Goal: Information Seeking & Learning: Learn about a topic

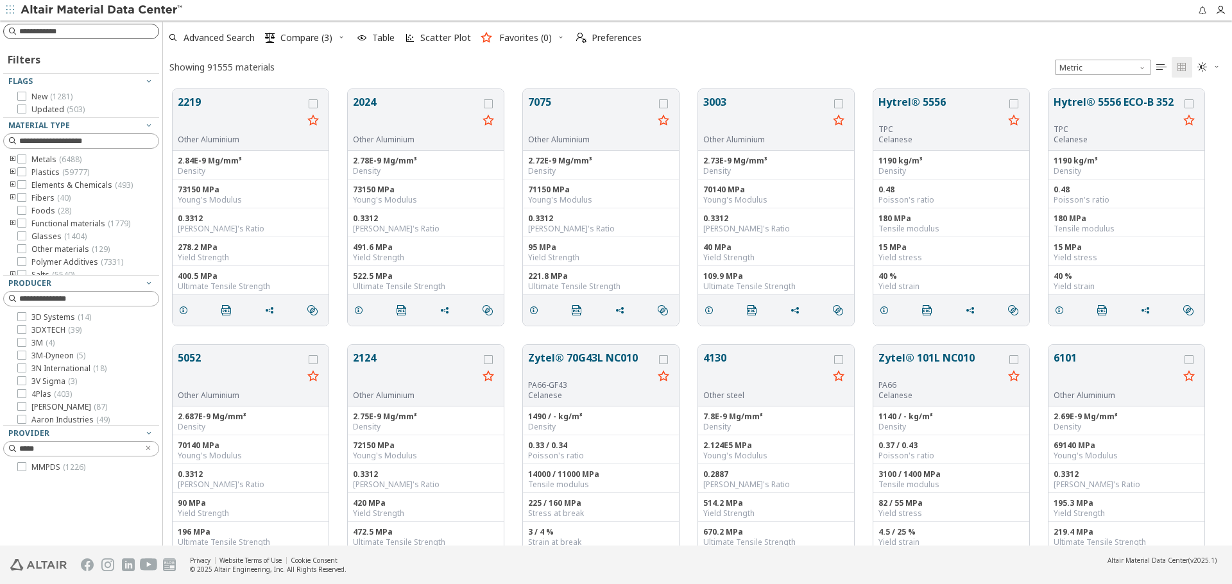
drag, startPoint x: 0, startPoint y: 0, endPoint x: 117, endPoint y: 35, distance: 122.4
click at [117, 35] on input at bounding box center [88, 31] width 139 height 13
click at [144, 452] on icon "Clear text" at bounding box center [148, 449] width 8 height 10
click at [100, 36] on input at bounding box center [82, 31] width 153 height 14
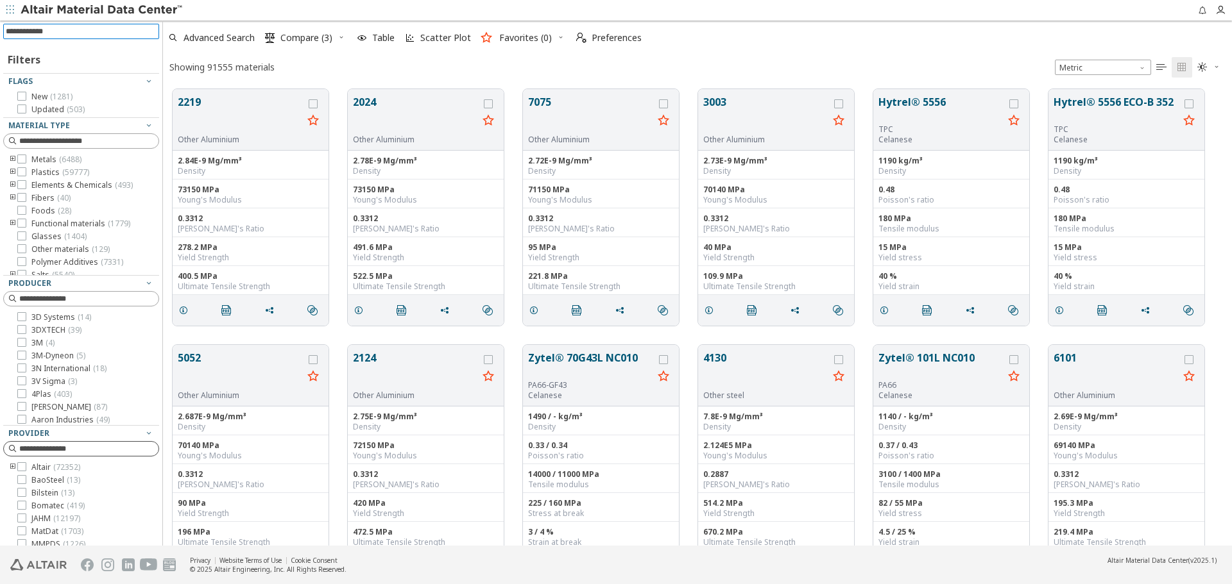
click at [98, 31] on input at bounding box center [82, 31] width 153 height 14
paste input "**********"
type input "**********"
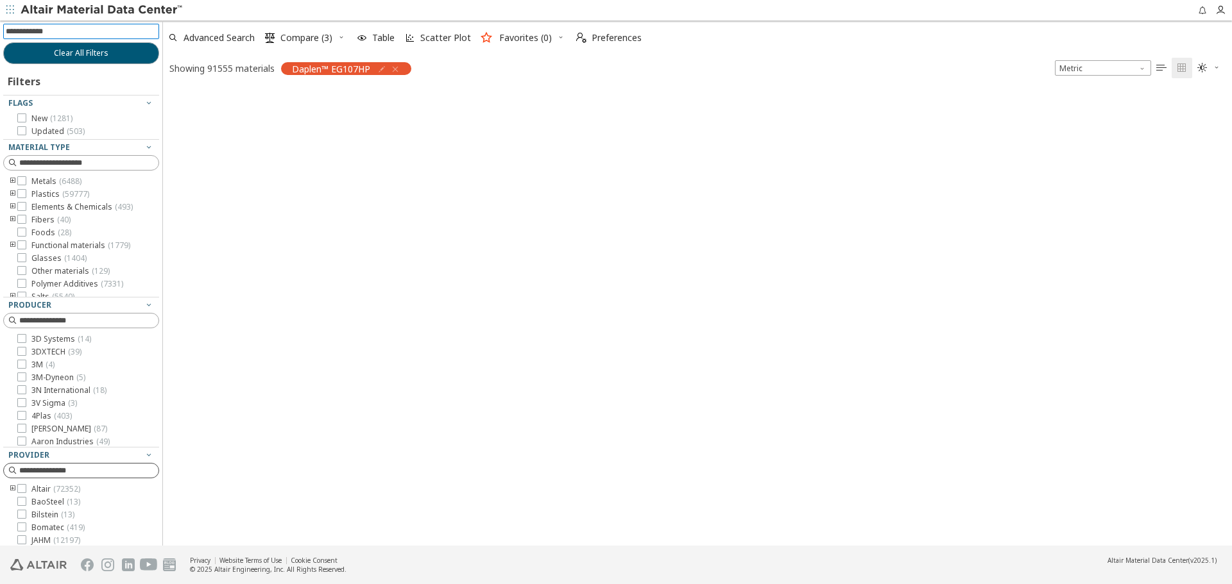
scroll to position [455, 1059]
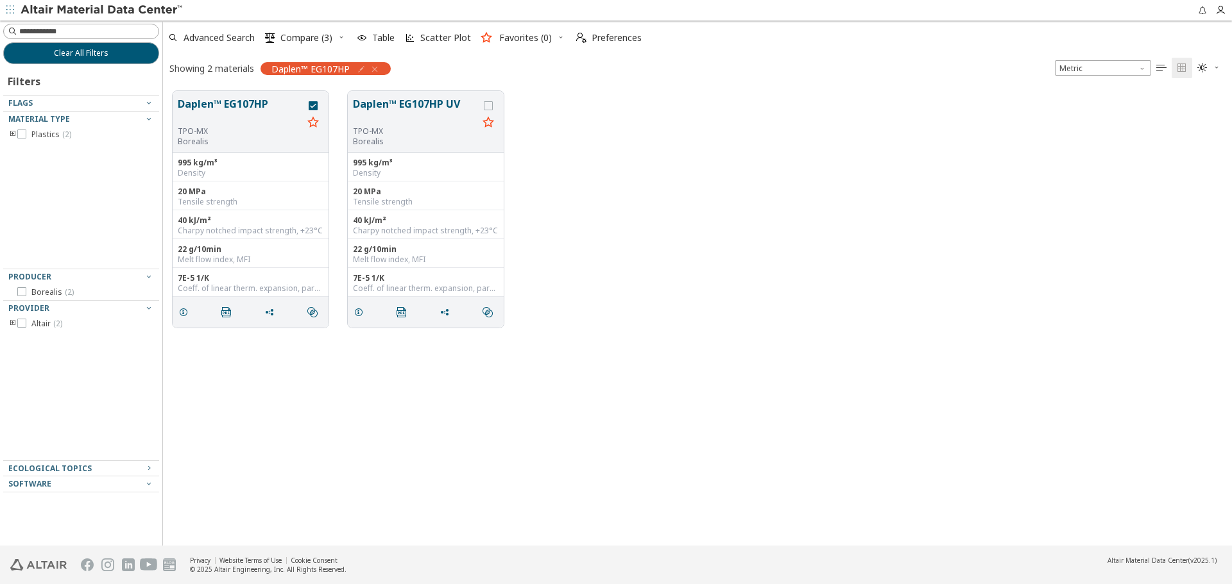
click at [850, 287] on div "Daplen™ EG107HP TPO-MX Borealis 995 kg/m³ Density 20 MPa Tensile strength 40 kJ…" at bounding box center [697, 209] width 1069 height 256
click at [237, 112] on button "Daplen™ EG107HP" at bounding box center [240, 111] width 125 height 30
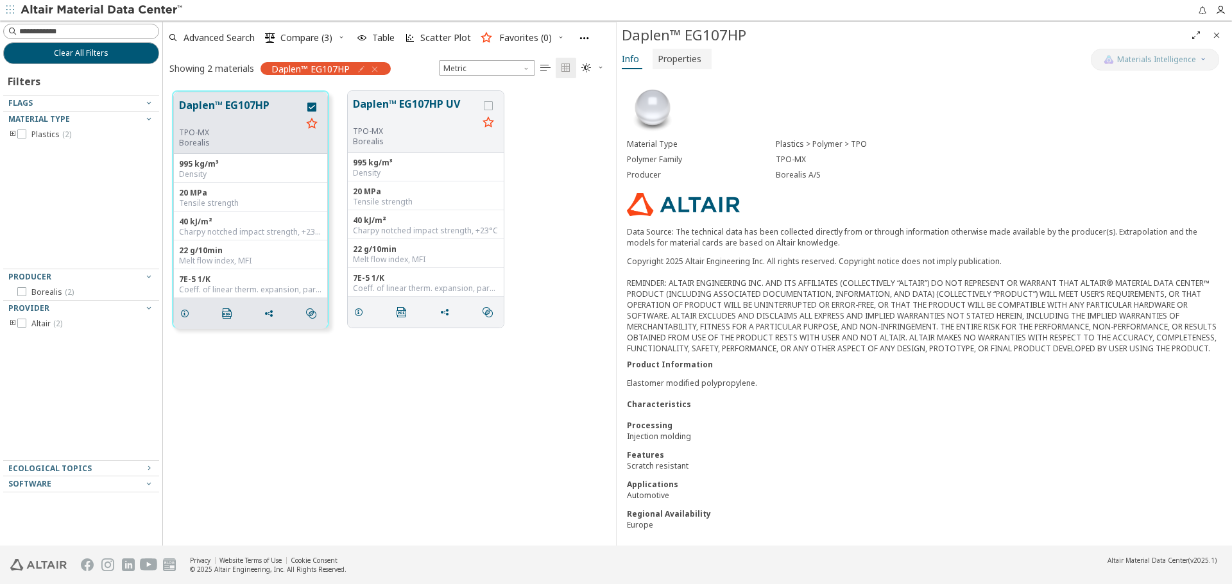
click at [668, 59] on span "Properties" at bounding box center [680, 59] width 44 height 21
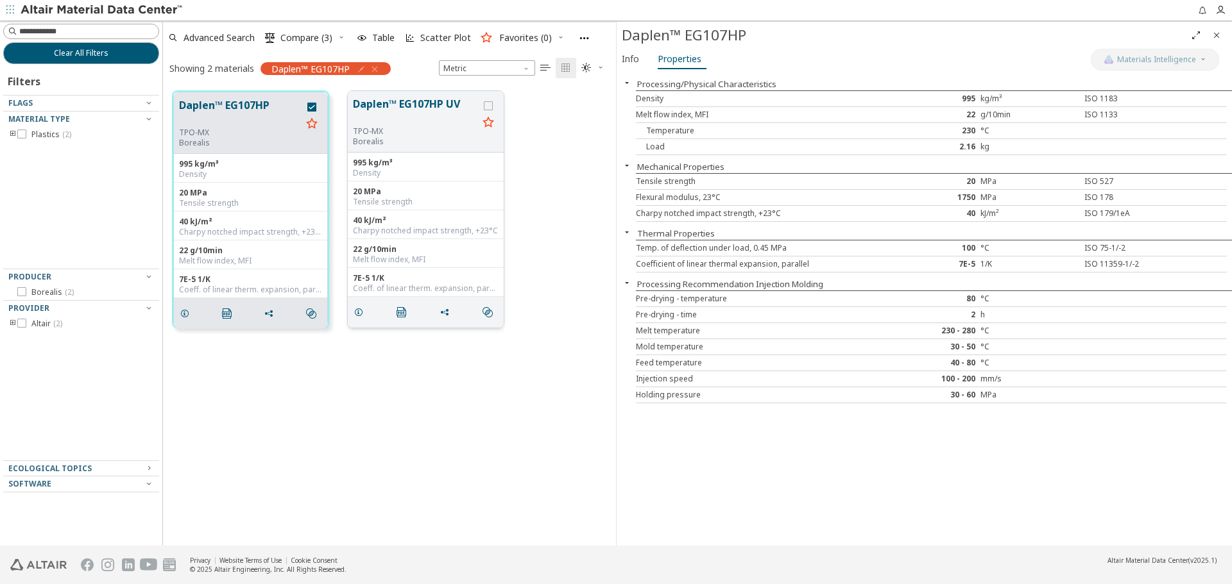
click at [377, 107] on button "Daplen™ EG107HP UV" at bounding box center [415, 111] width 125 height 30
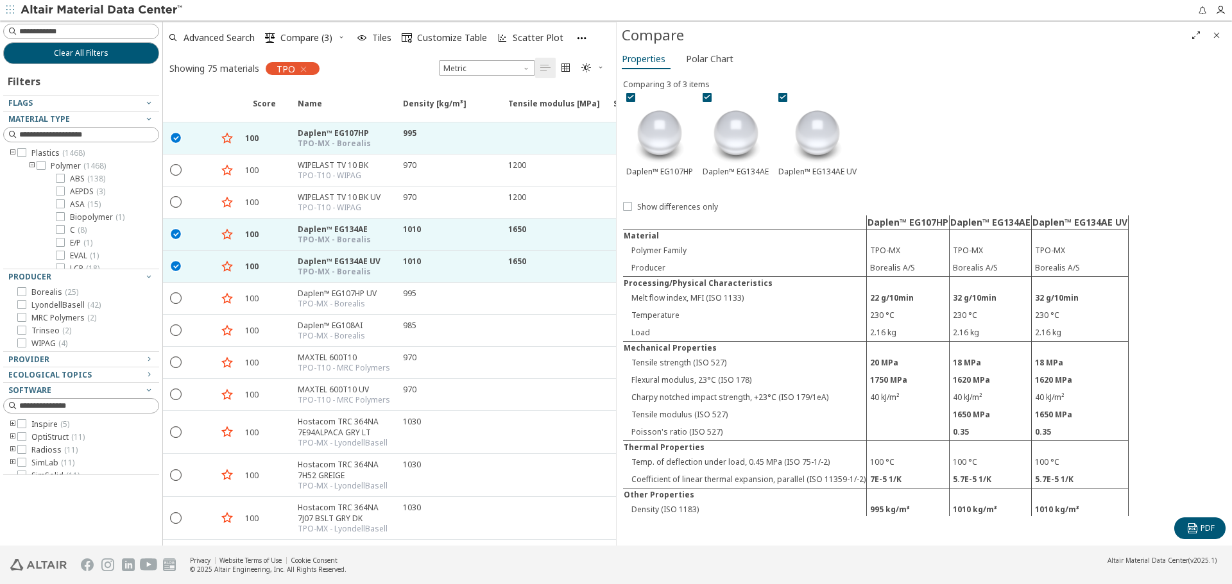
click at [1211, 35] on span "Close" at bounding box center [1216, 35] width 15 height 21
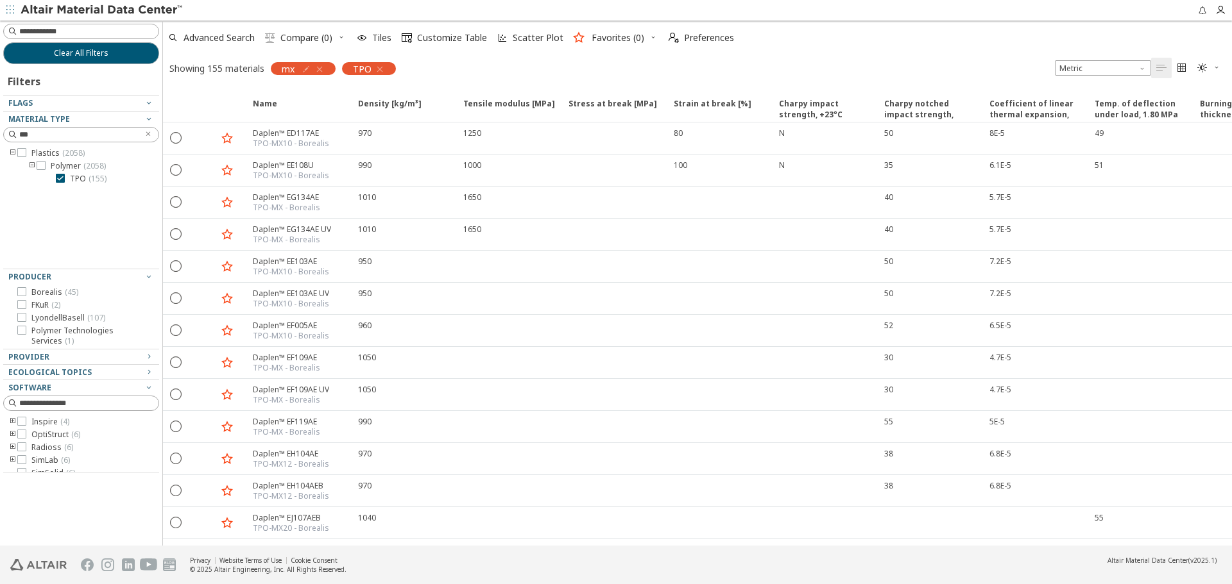
click at [12, 430] on icon "toogle group" at bounding box center [12, 435] width 9 height 10
click at [74, 442] on span "( 6 )" at bounding box center [76, 447] width 9 height 11
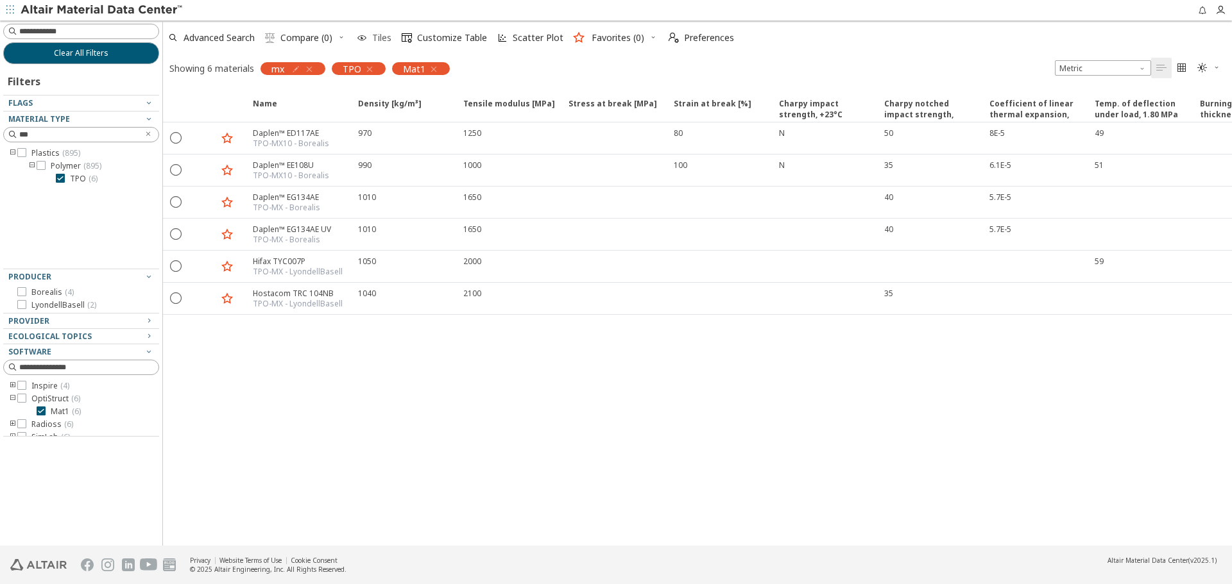
click at [375, 33] on span "Tiles" at bounding box center [381, 37] width 19 height 9
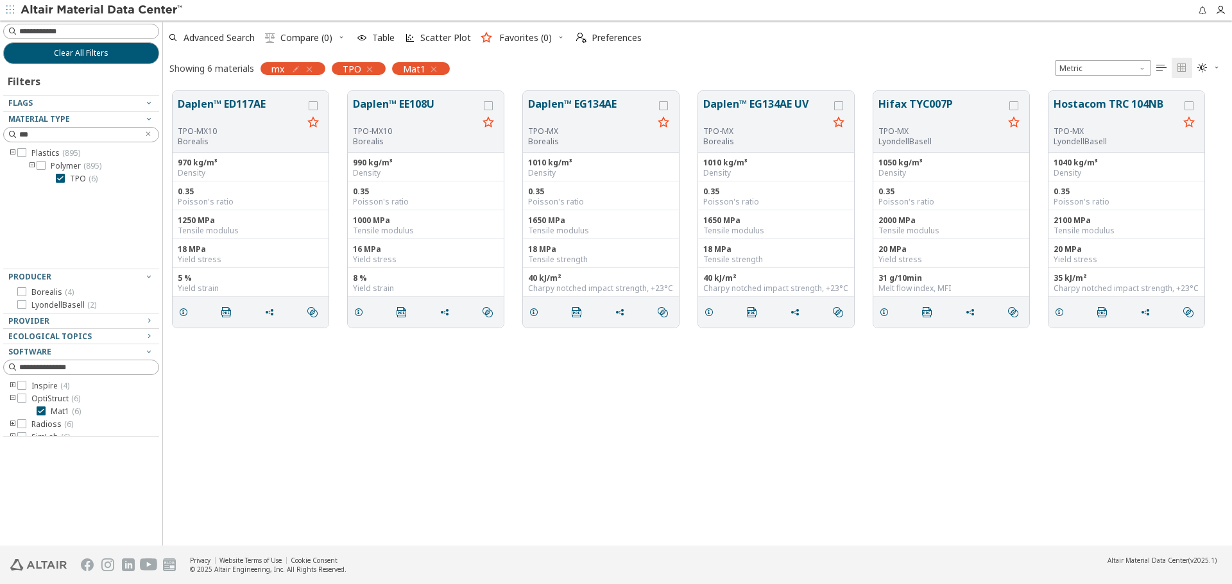
scroll to position [455, 1059]
click at [750, 394] on div "Daplen™ ED117AE TPO-MX10 Borealis 970 kg/m³ Density 0.35 Poisson's ratio 1250 M…" at bounding box center [697, 313] width 1069 height 465
click at [749, 394] on div "Daplen™ ED117AE TPO-MX10 Borealis 970 kg/m³ Density 0.35 Poisson's ratio 1250 M…" at bounding box center [697, 313] width 1069 height 465
click at [254, 109] on button "Daplen™ ED117AE" at bounding box center [240, 111] width 125 height 30
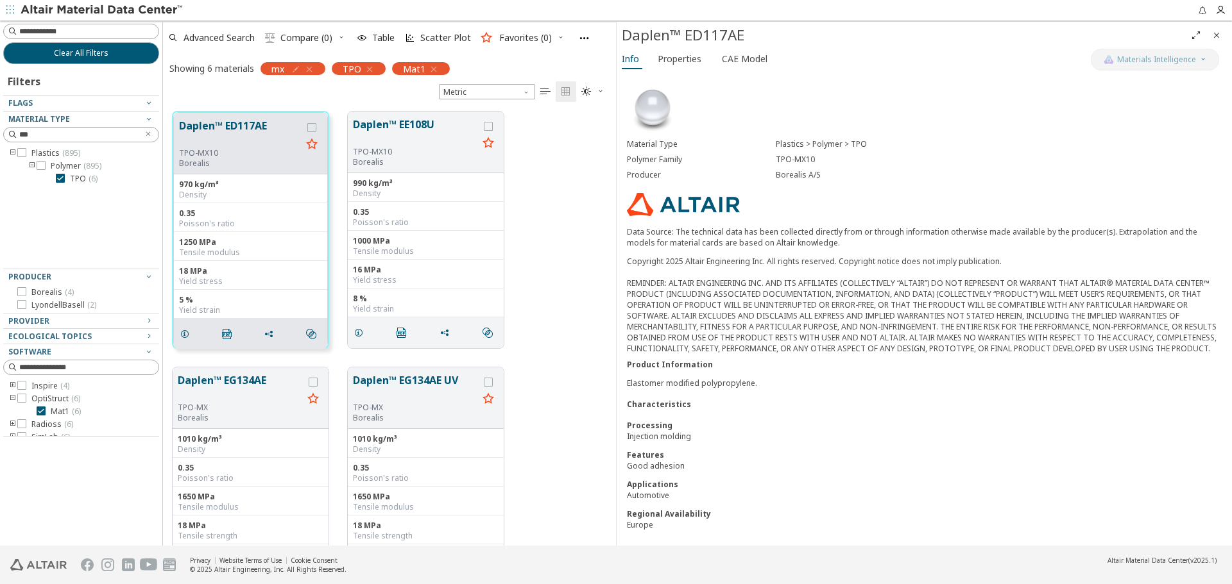
click at [1219, 36] on icon "Close" at bounding box center [1216, 35] width 10 height 10
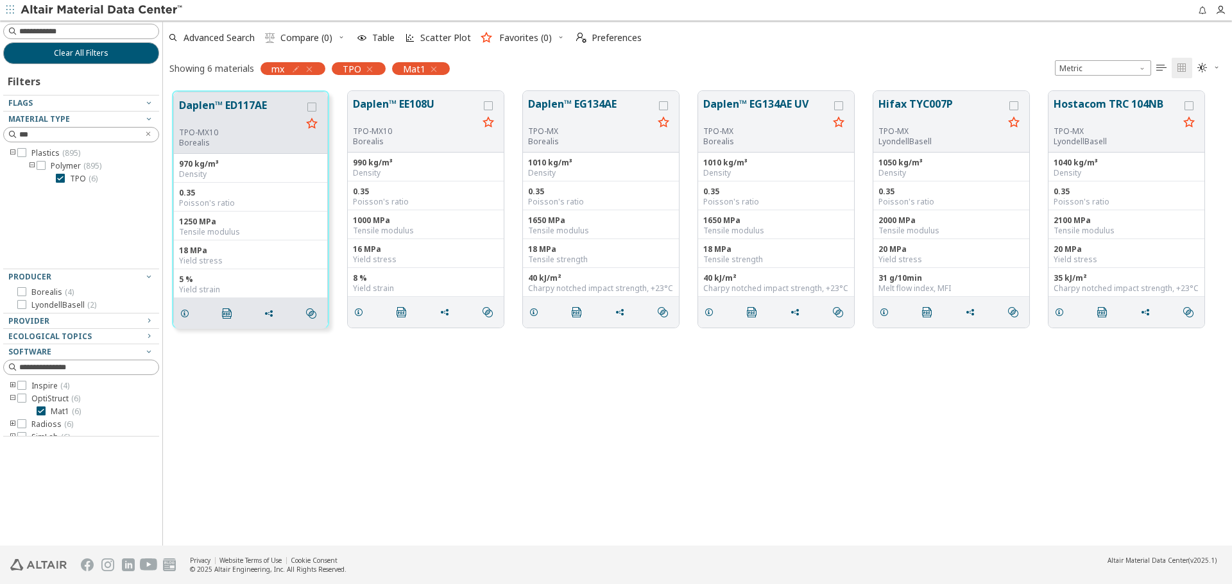
scroll to position [455, 1059]
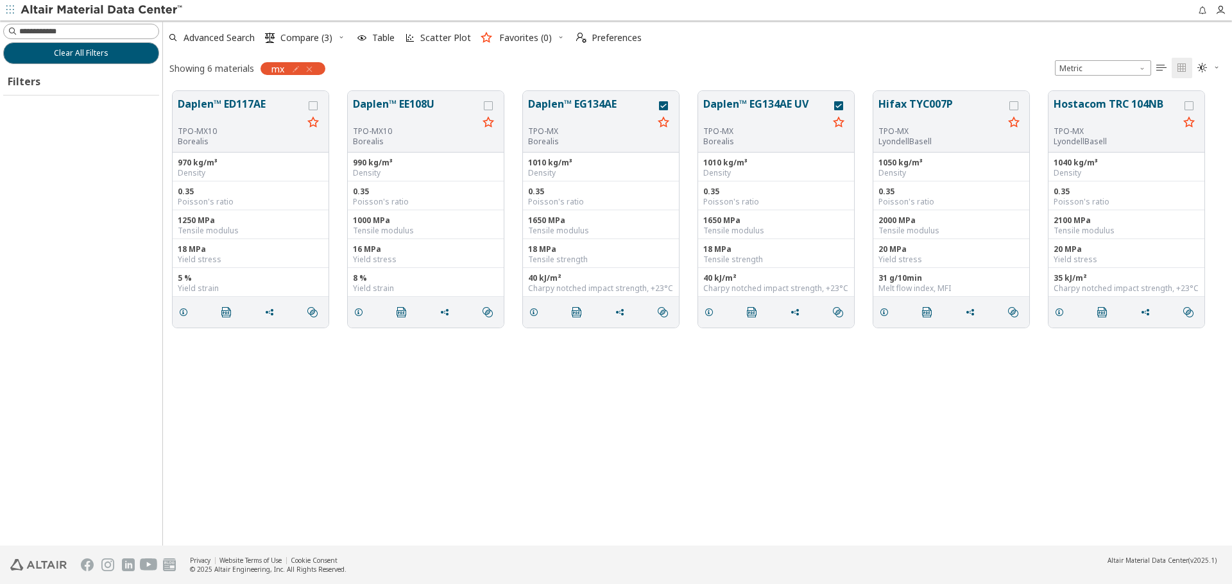
scroll to position [455, 1059]
